Goal: Transaction & Acquisition: Obtain resource

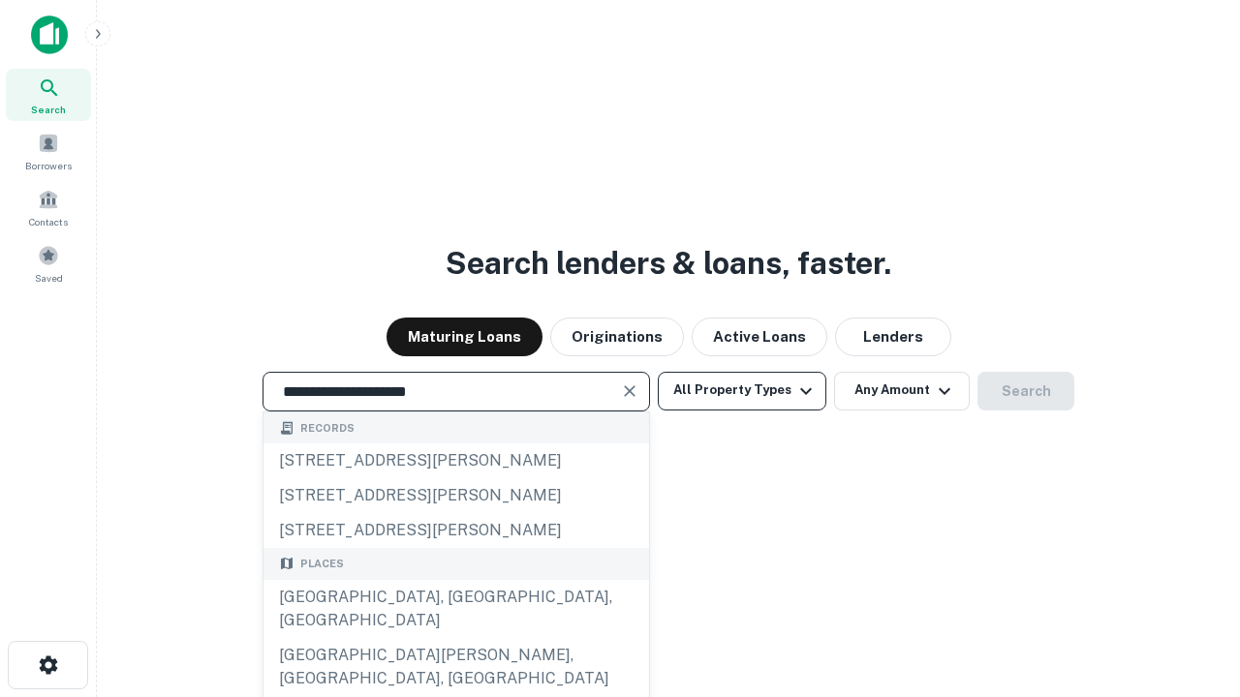
click at [455, 638] on div "Santa Monica, CA, USA" at bounding box center [456, 609] width 386 height 58
click at [742, 390] on button "All Property Types" at bounding box center [742, 391] width 169 height 39
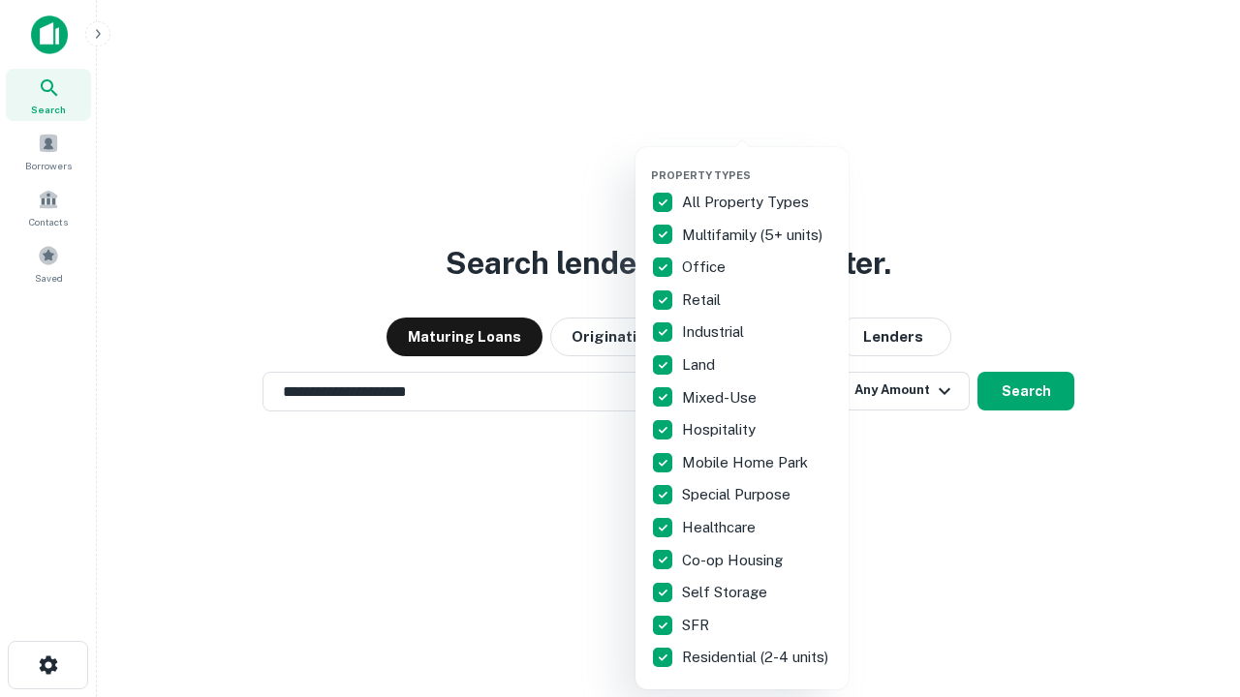
type input "**********"
click at [758, 163] on button "button" at bounding box center [757, 163] width 213 height 1
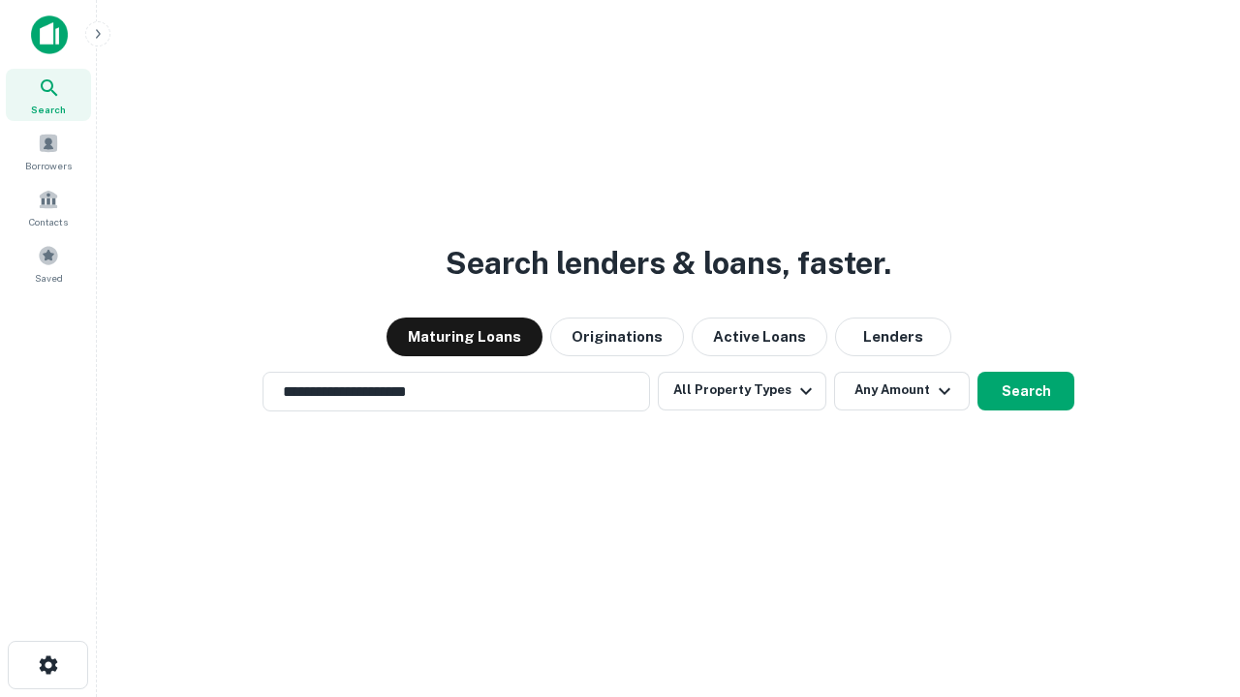
scroll to position [30, 0]
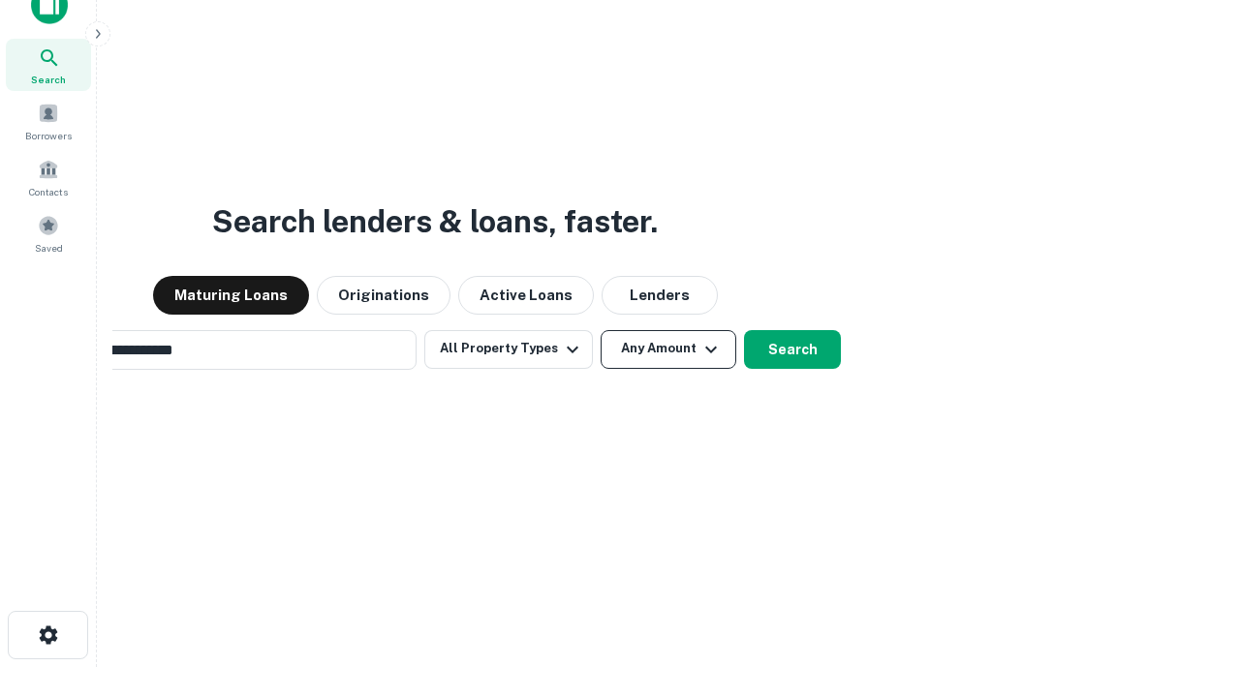
click at [601, 330] on button "Any Amount" at bounding box center [669, 349] width 136 height 39
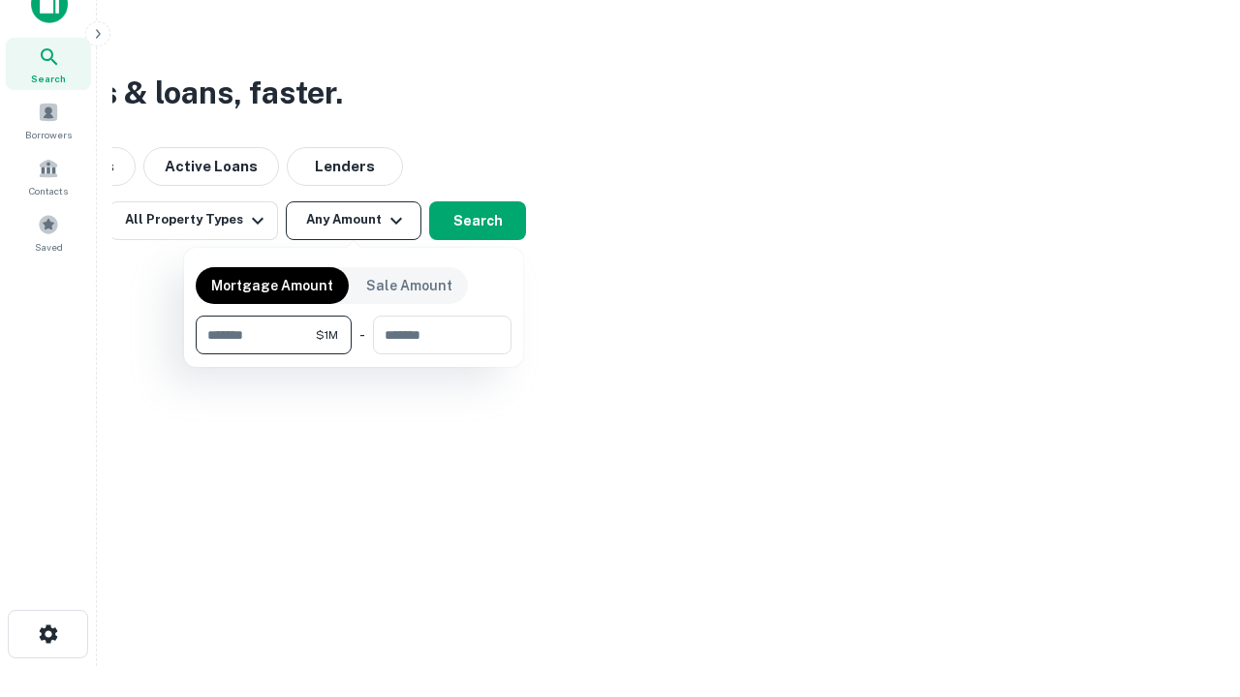
type input "*******"
click at [354, 355] on button "button" at bounding box center [354, 355] width 316 height 1
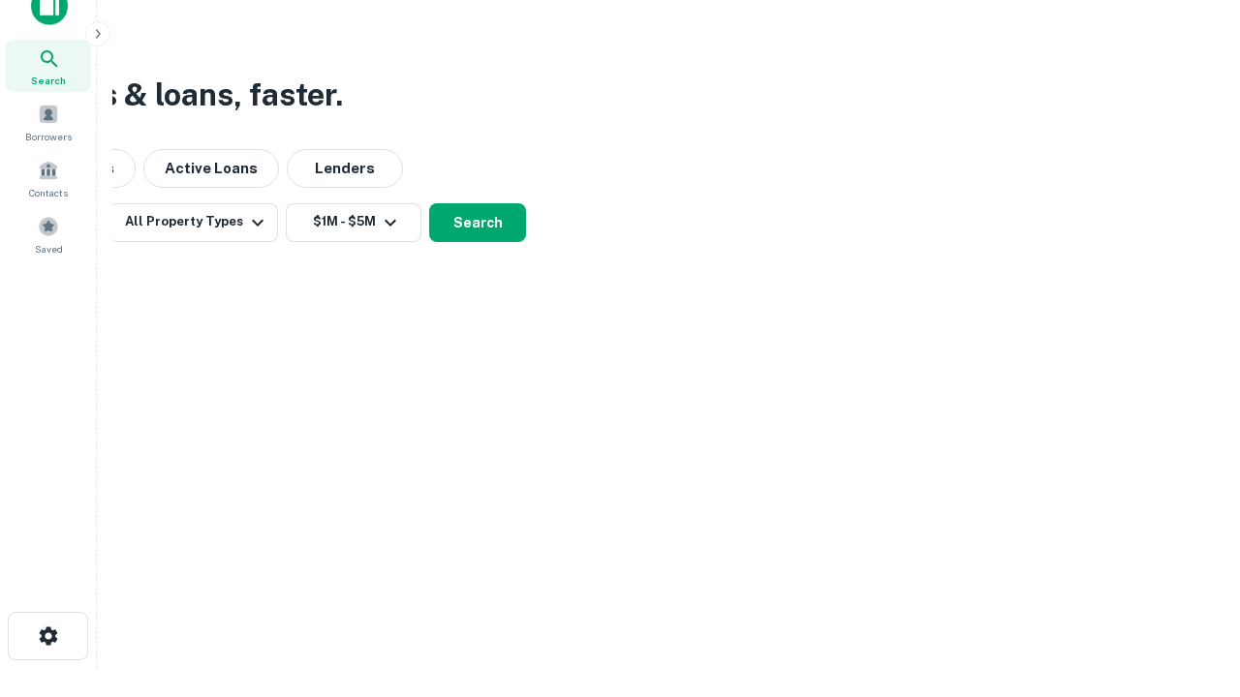
scroll to position [12, 357]
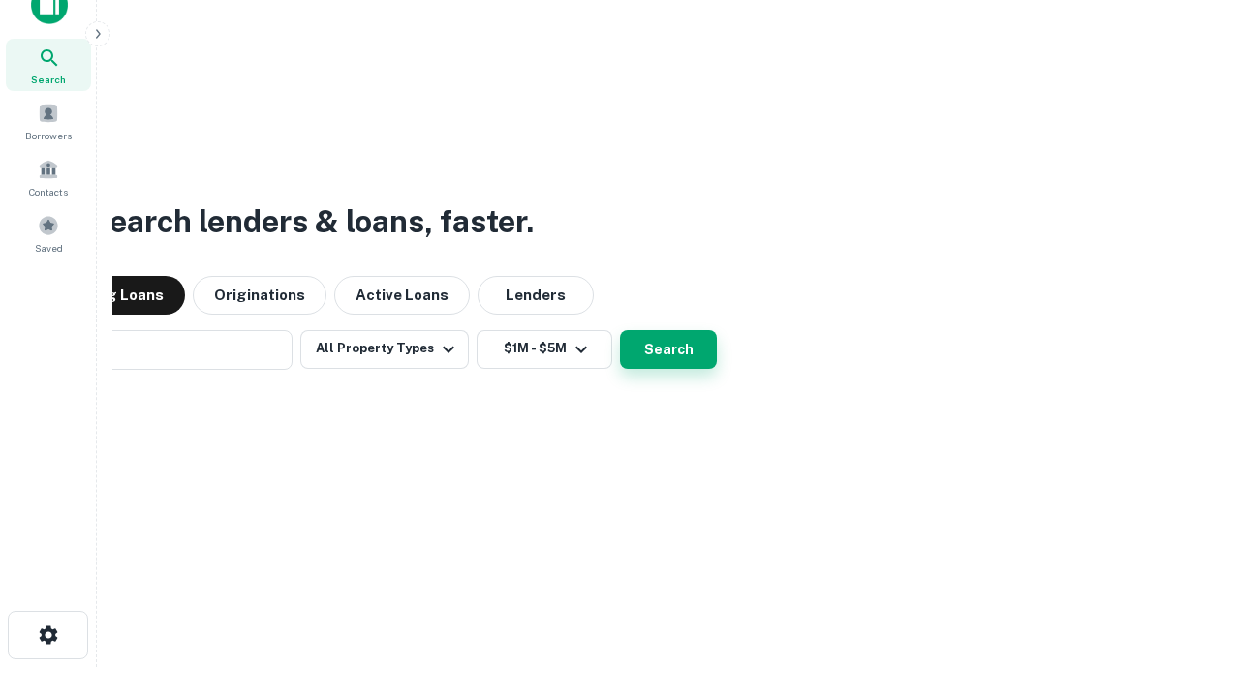
click at [620, 330] on button "Search" at bounding box center [668, 349] width 97 height 39
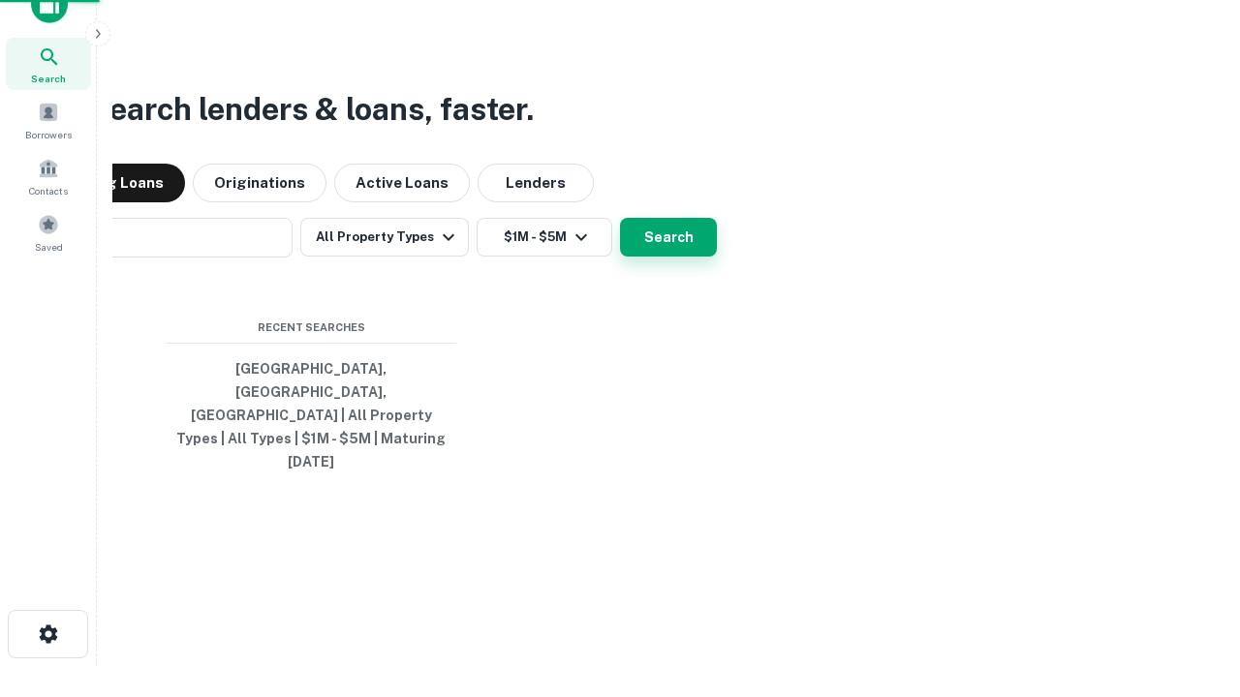
scroll to position [51, 548]
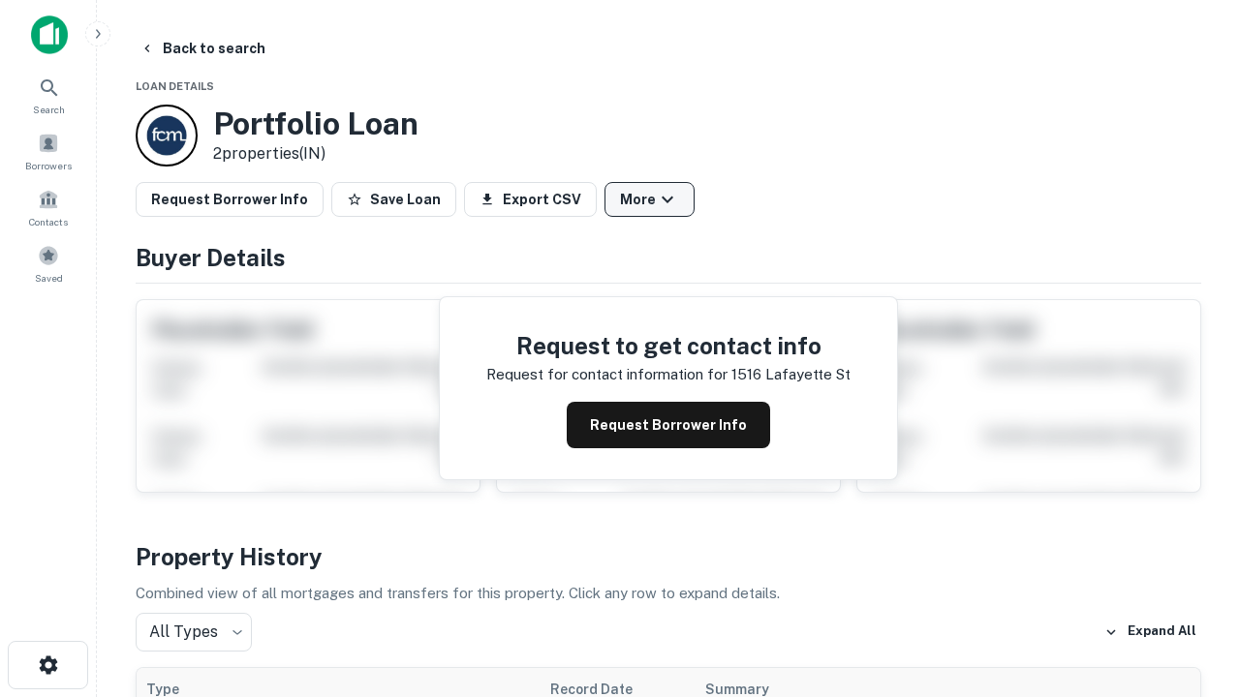
click at [649, 200] on button "More" at bounding box center [649, 199] width 90 height 35
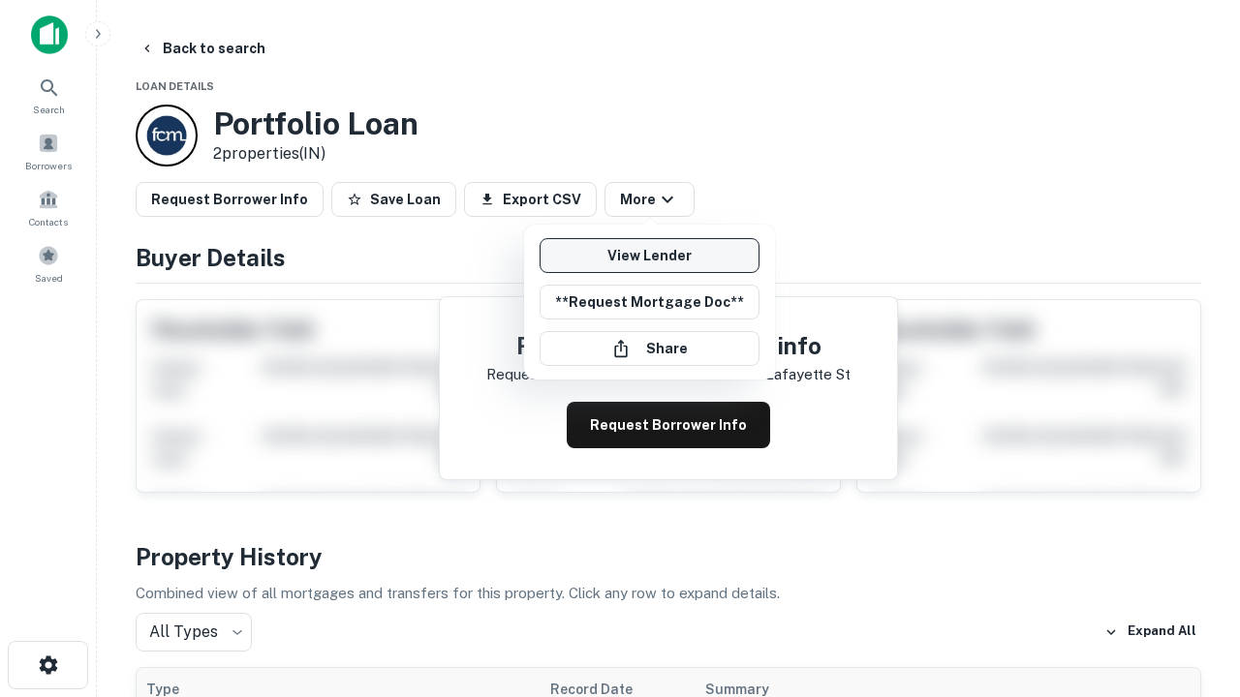
click at [649, 256] on link "View Lender" at bounding box center [650, 255] width 220 height 35
